Goal: Information Seeking & Learning: Learn about a topic

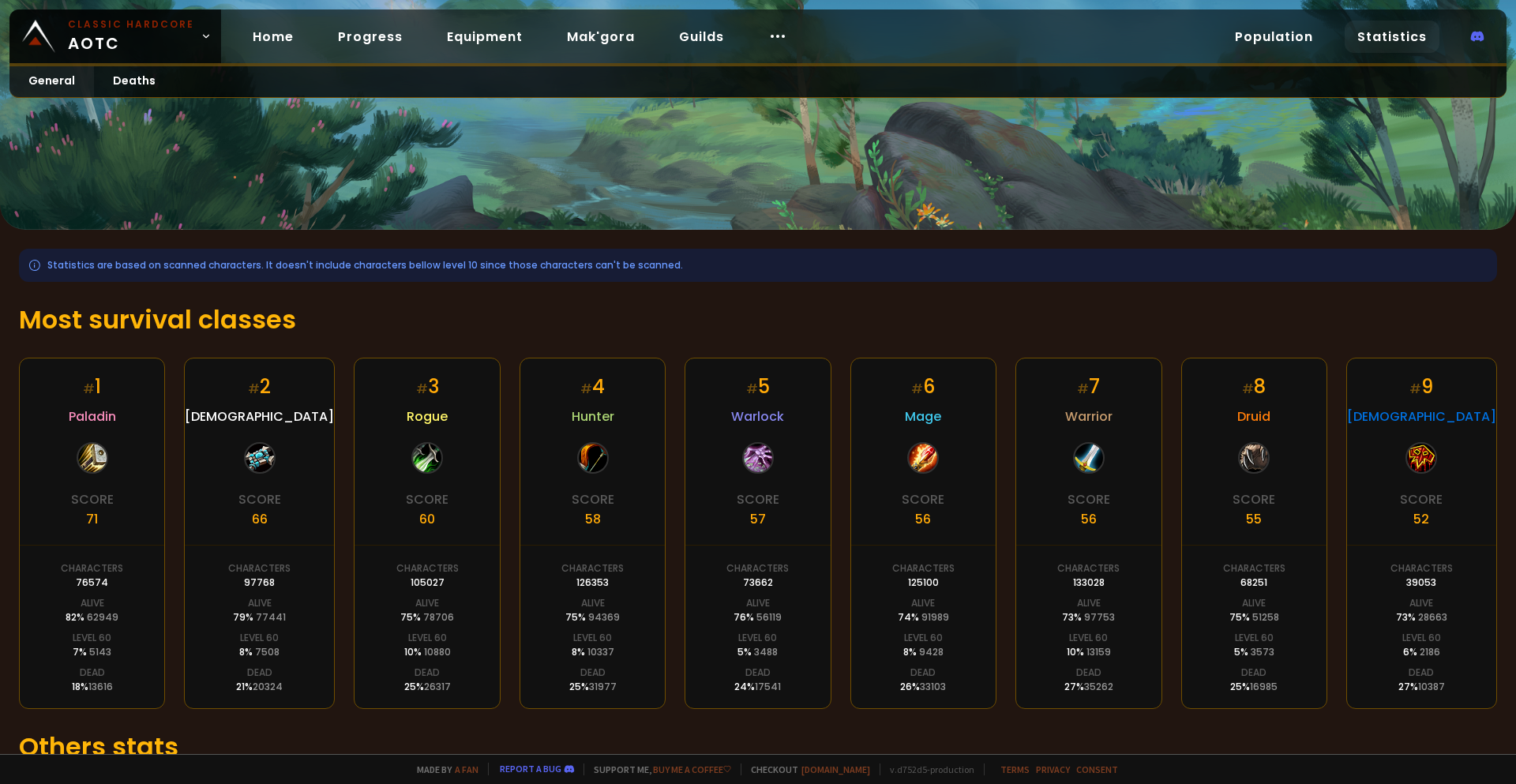
scroll to position [79, 0]
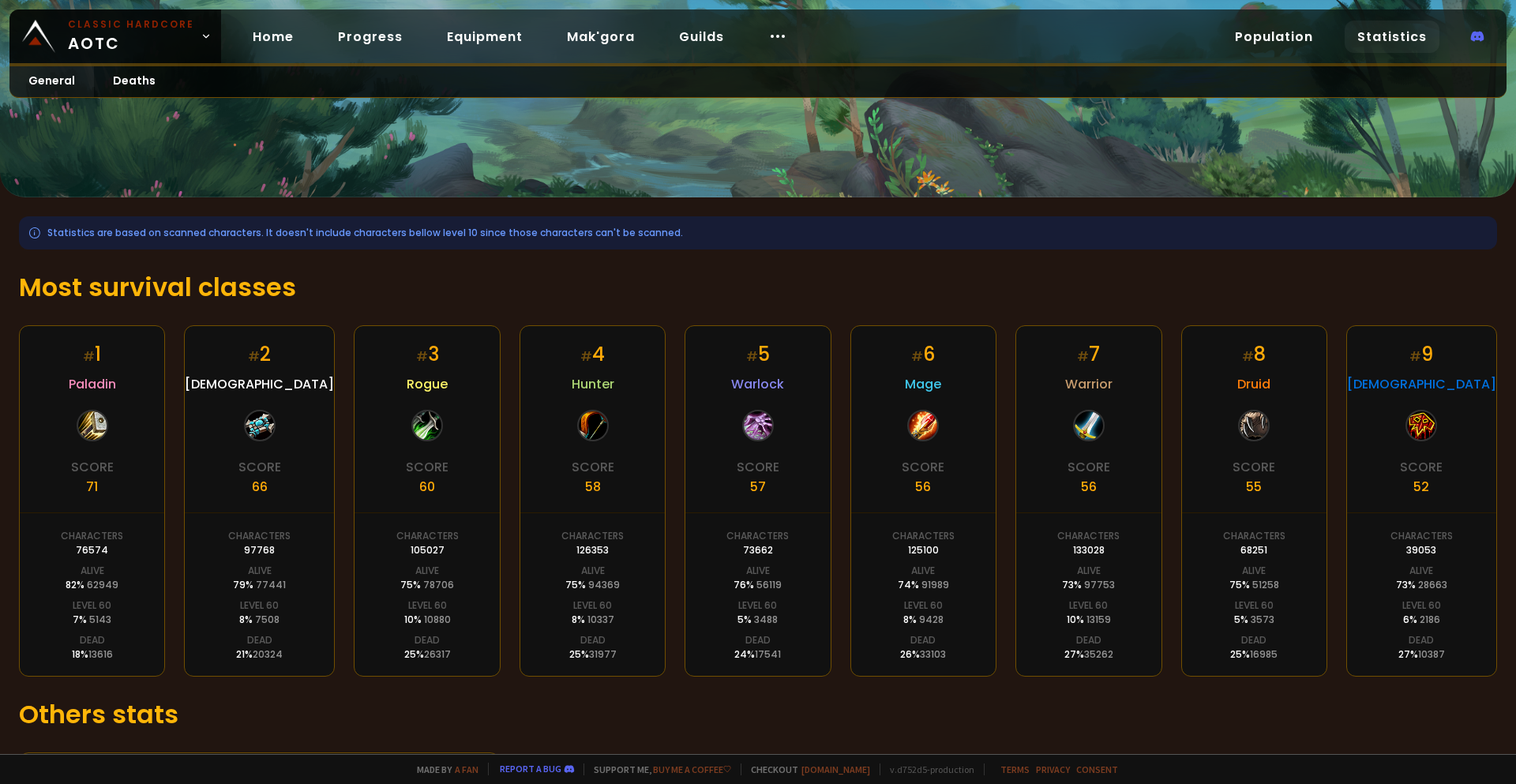
drag, startPoint x: 616, startPoint y: 407, endPoint x: 567, endPoint y: 411, distance: 49.2
click at [567, 411] on div "# 4 Hunter Score 58 Characters 126353 Alive 75 % 94369 Level 60 8 % 10337 Dead …" at bounding box center [592, 500] width 147 height 351
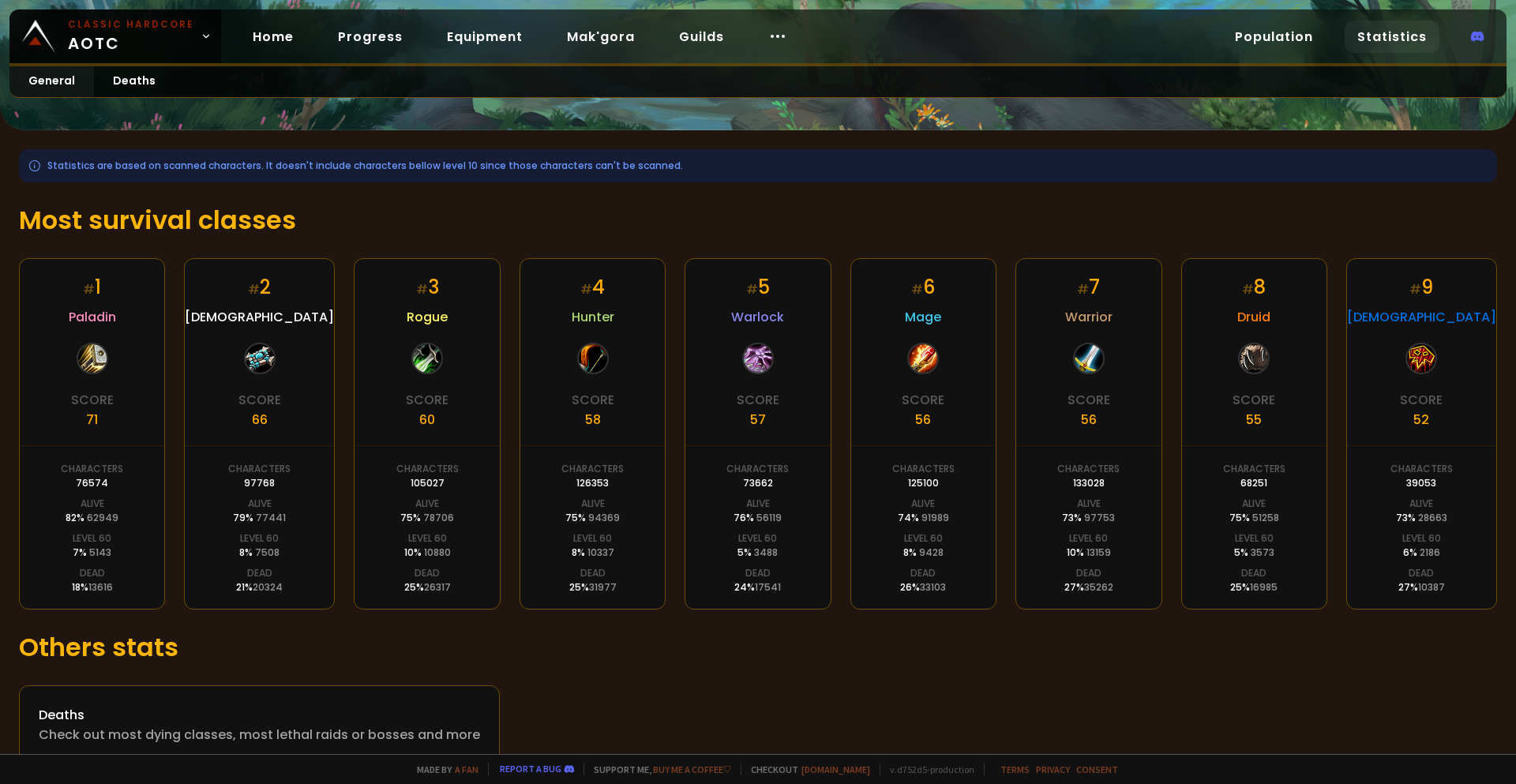
scroll to position [175, 0]
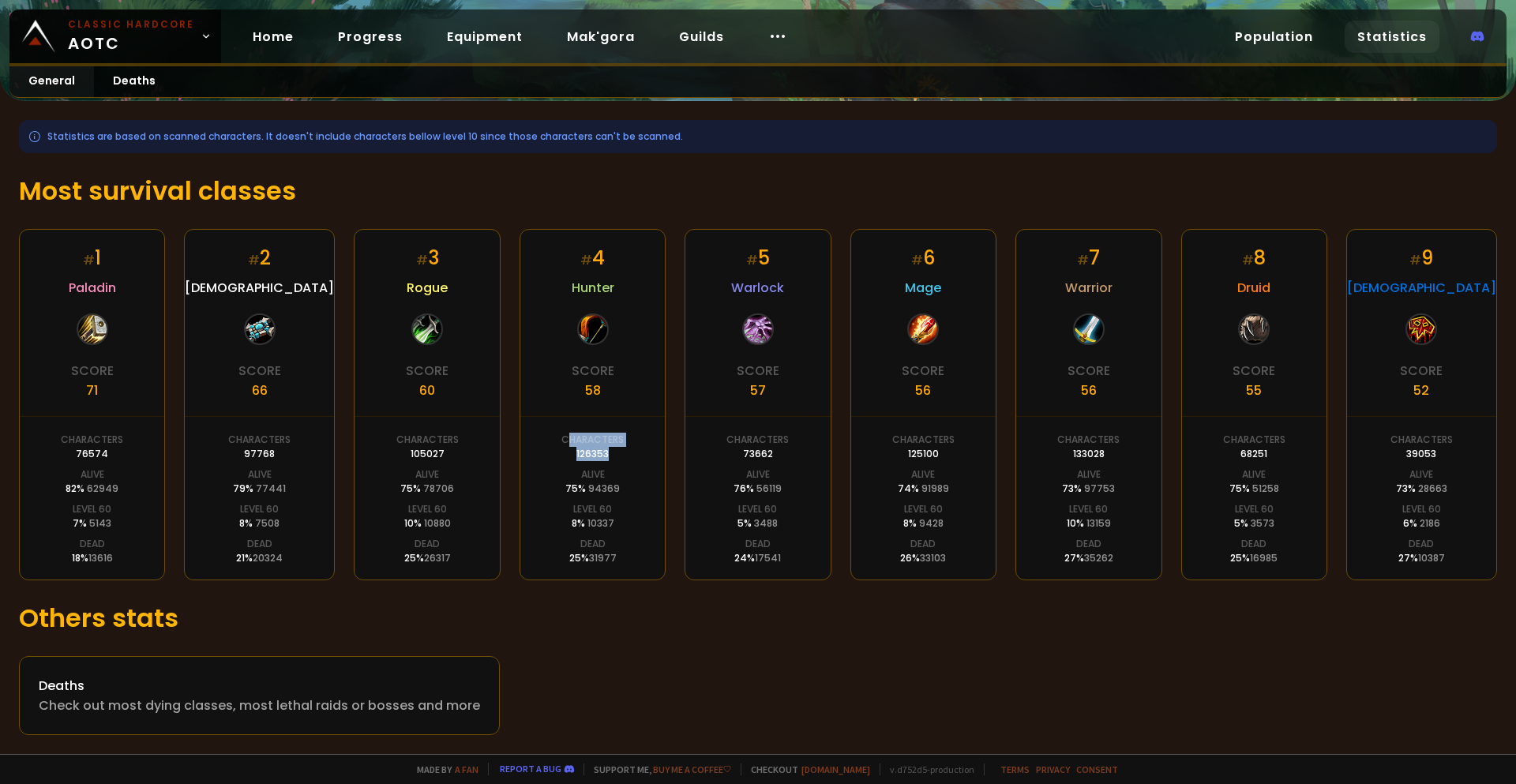
drag, startPoint x: 605, startPoint y: 455, endPoint x: 565, endPoint y: 448, distance: 40.6
click at [565, 448] on div "Characters 126353" at bounding box center [592, 447] width 62 height 29
click at [818, 439] on div "# 5 Warlock Score 57 Characters 73662 Alive 76 % 56119 Level 60 5 % 3488 Dead 2…" at bounding box center [758, 404] width 147 height 351
drag, startPoint x: 414, startPoint y: 521, endPoint x: 396, endPoint y: 524, distance: 18.2
click at [396, 524] on div "# 3 Rogue Score 60 Characters 105027 Alive 75 % 78706 Level 60 10 % 10880 Dead …" at bounding box center [427, 404] width 147 height 351
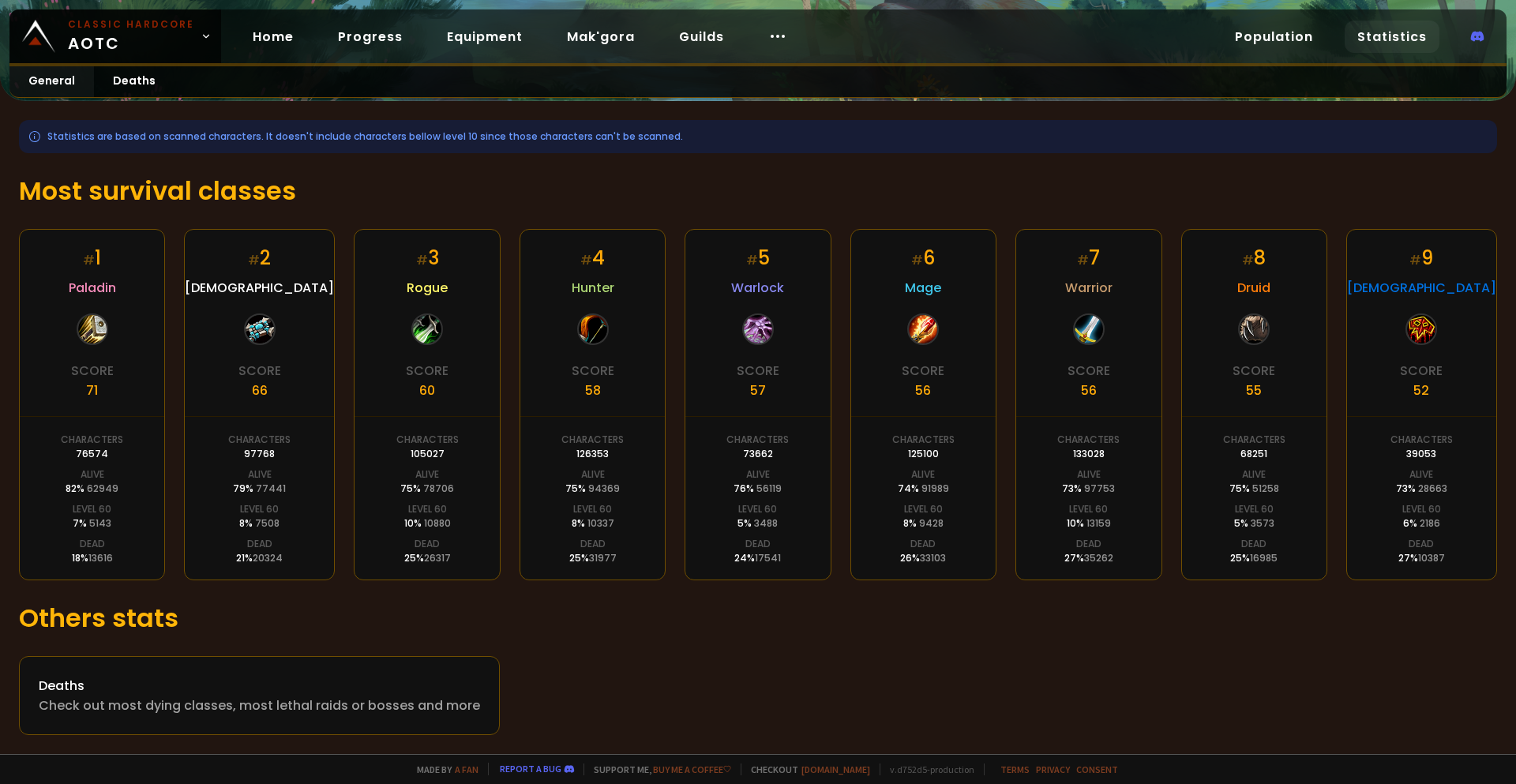
click at [449, 532] on div "# 3 Rogue Score 60 Characters 105027 Alive 75 % 78706 Level 60 10 % 10880 Dead …" at bounding box center [427, 404] width 147 height 351
click at [461, 530] on div "# 3 Rogue Score 60 Characters 105027 Alive 75 % 78706 Level 60 10 % 10880 Dead …" at bounding box center [427, 404] width 147 height 351
click at [480, 586] on div "Statistics are based on scanned characters. It doesn't include characters bello…" at bounding box center [758, 427] width 1516 height 652
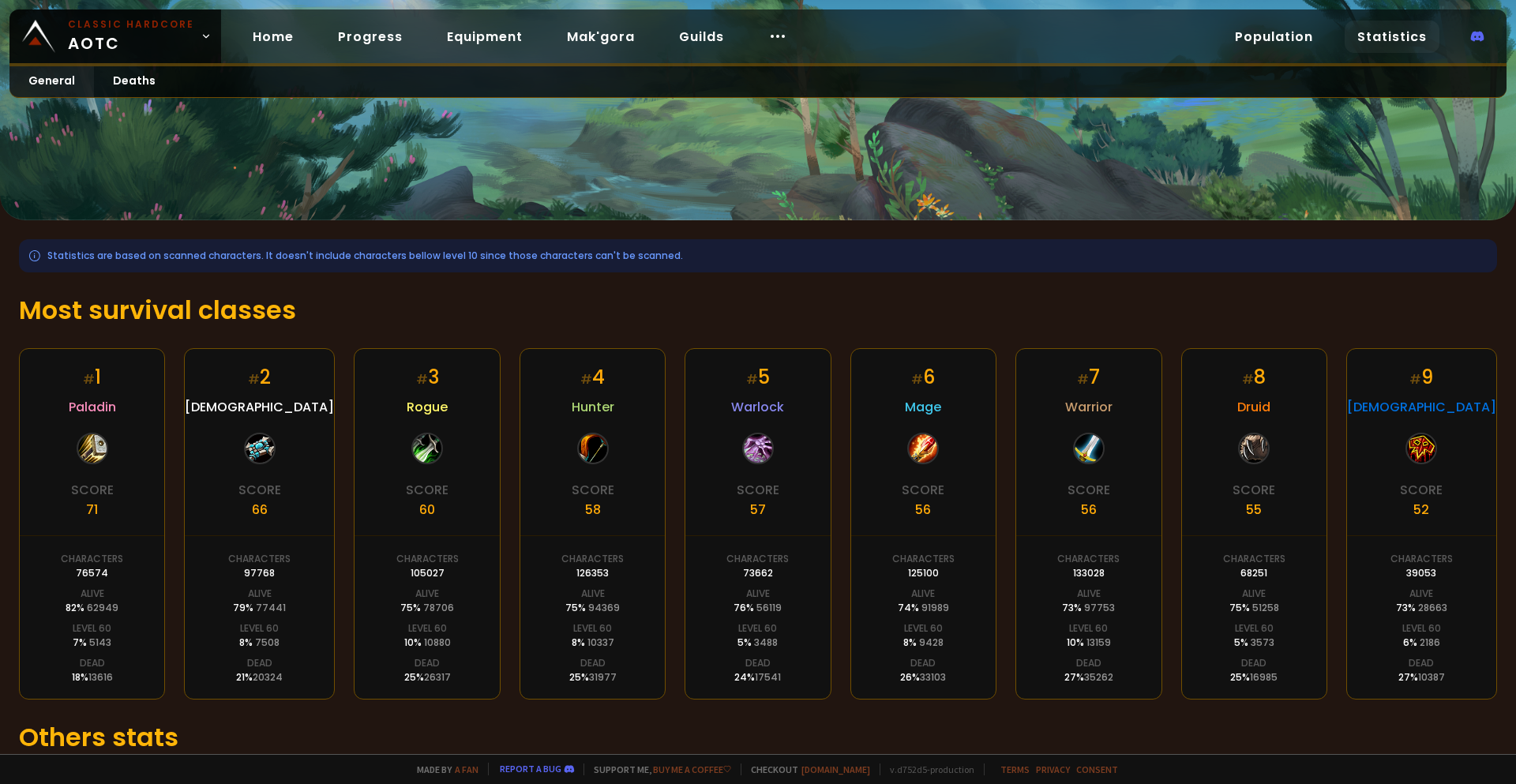
scroll to position [0, 0]
